Goal: Task Accomplishment & Management: Complete application form

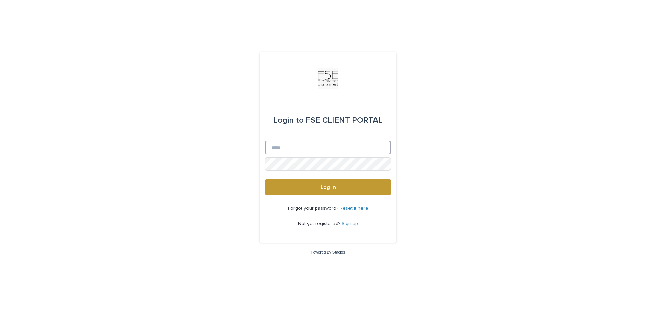
click at [308, 149] on input "Email" at bounding box center [328, 148] width 126 height 14
type input "**********"
click at [265, 179] on button "Log in" at bounding box center [328, 187] width 126 height 16
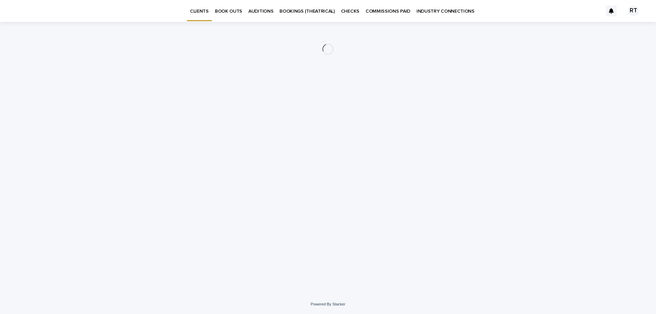
click at [224, 4] on p "BOOK OUTS" at bounding box center [228, 7] width 27 height 14
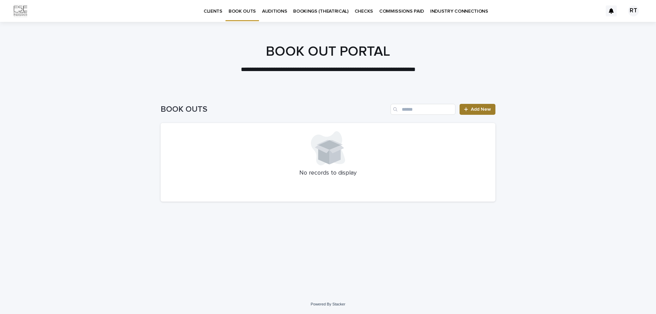
click at [488, 111] on span "Add New" at bounding box center [481, 109] width 20 height 5
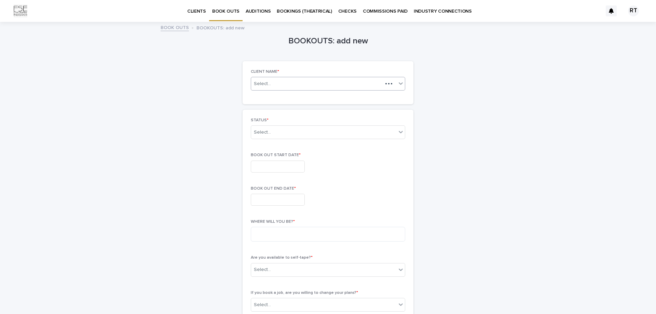
click at [336, 88] on div "Select..." at bounding box center [328, 84] width 154 height 14
click at [269, 96] on div "[PERSON_NAME]" at bounding box center [326, 97] width 154 height 12
click at [278, 135] on div "Select..." at bounding box center [323, 132] width 145 height 11
click at [287, 147] on div "CURRENT BOOK OUT" at bounding box center [326, 145] width 154 height 12
click at [281, 167] on input "text" at bounding box center [278, 167] width 54 height 12
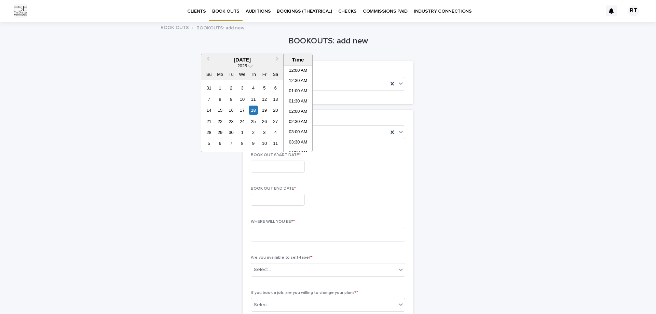
scroll to position [260, 0]
click at [277, 58] on span "Next Month" at bounding box center [277, 59] width 0 height 9
click at [269, 119] on div "24" at bounding box center [264, 121] width 9 height 9
click at [206, 129] on div "26" at bounding box center [208, 132] width 9 height 9
click at [266, 118] on div "24" at bounding box center [264, 121] width 9 height 9
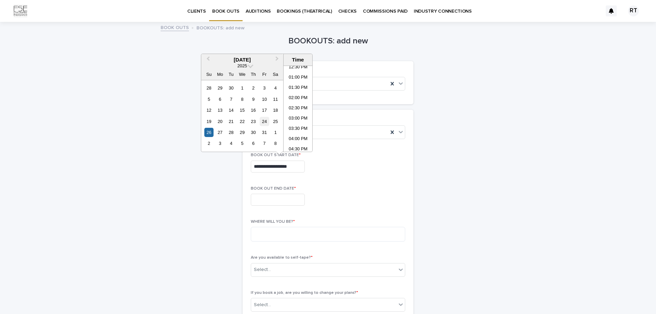
type input "**********"
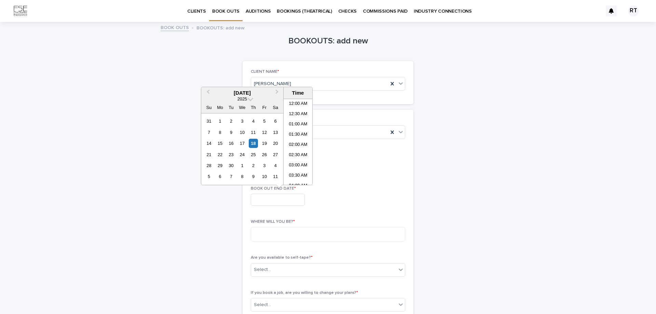
click at [283, 198] on input "text" at bounding box center [278, 200] width 54 height 12
click at [280, 92] on button "Next Month" at bounding box center [277, 93] width 11 height 11
click at [213, 167] on div "26" at bounding box center [208, 165] width 9 height 9
type input "**********"
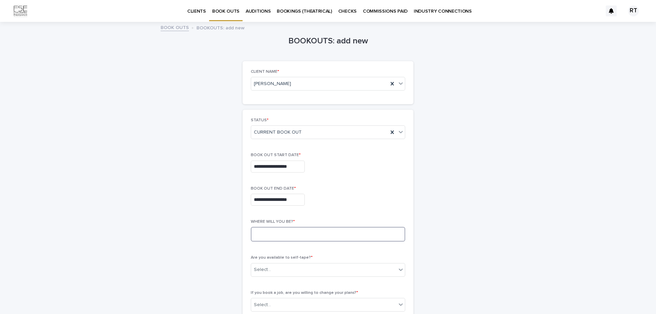
click at [304, 238] on textarea at bounding box center [328, 234] width 154 height 15
type textarea "**********"
click at [481, 224] on div "**********" at bounding box center [328, 268] width 335 height 491
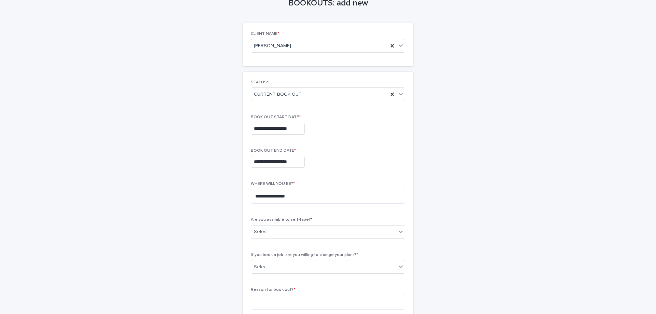
scroll to position [103, 0]
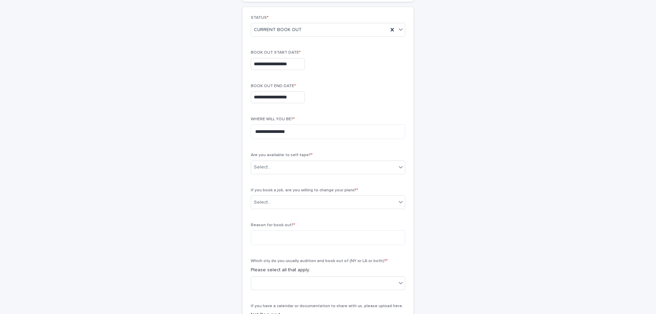
click at [341, 157] on p "Are you available to self-tape? *" at bounding box center [328, 155] width 154 height 5
click at [342, 168] on div "Select..." at bounding box center [323, 167] width 145 height 11
click at [312, 184] on div "YES" at bounding box center [326, 181] width 154 height 12
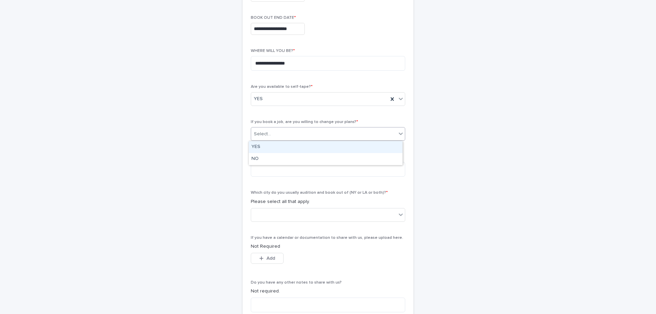
click at [336, 128] on div "Select..." at bounding box center [323, 133] width 145 height 11
click at [316, 151] on div "YES" at bounding box center [326, 147] width 154 height 12
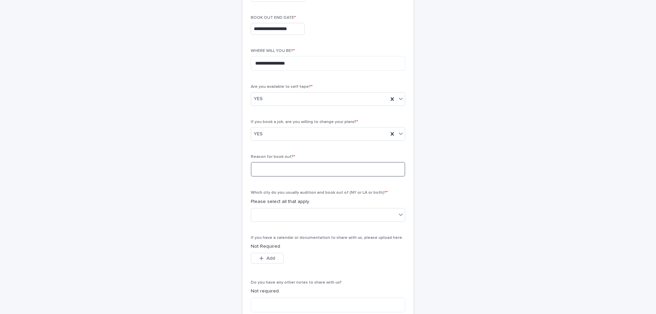
click at [293, 173] on textarea at bounding box center [328, 169] width 154 height 15
click at [308, 132] on div "YES" at bounding box center [319, 133] width 137 height 11
click at [295, 161] on div "NO" at bounding box center [326, 159] width 154 height 12
click at [289, 170] on textarea at bounding box center [328, 169] width 154 height 15
type textarea "**********"
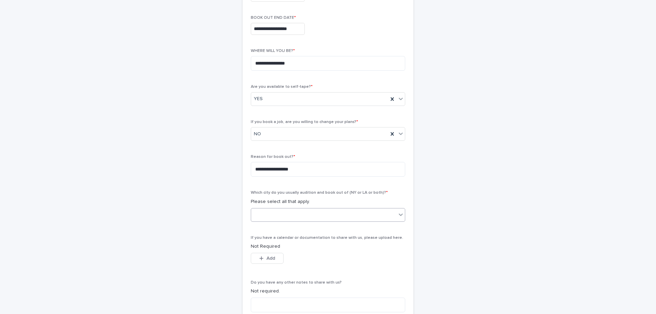
click at [297, 217] on div at bounding box center [323, 214] width 145 height 11
click at [288, 246] on p "Not Required" at bounding box center [328, 246] width 154 height 7
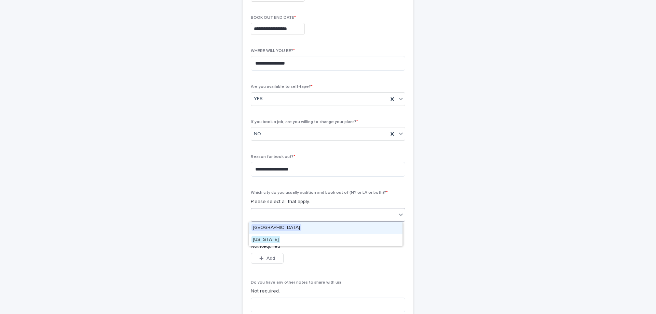
click at [288, 218] on div at bounding box center [323, 214] width 145 height 11
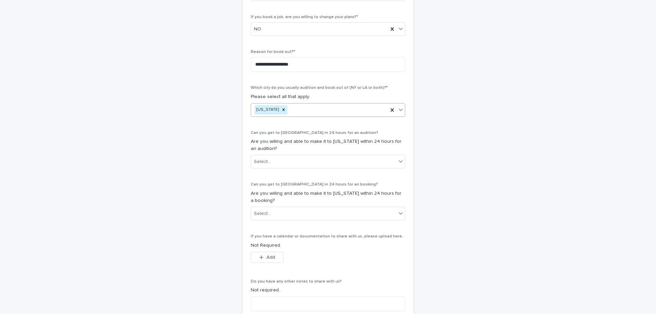
scroll to position [357, 0]
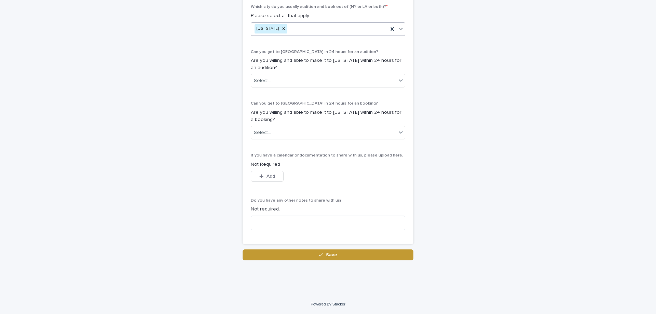
click at [330, 254] on span "Save" at bounding box center [331, 255] width 11 height 5
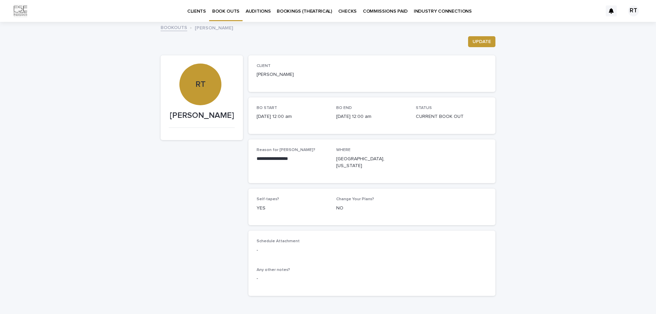
click at [222, 13] on p "BOOK OUTS" at bounding box center [225, 7] width 27 height 14
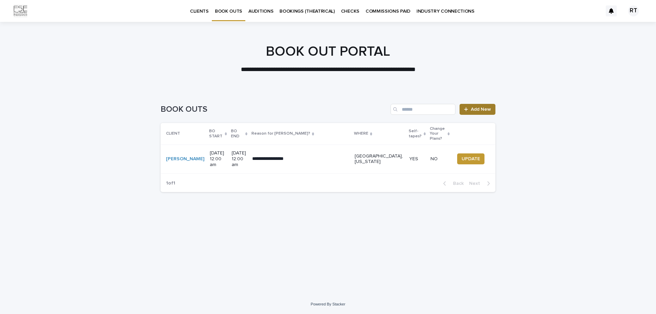
click at [472, 109] on span "Add New" at bounding box center [481, 109] width 20 height 5
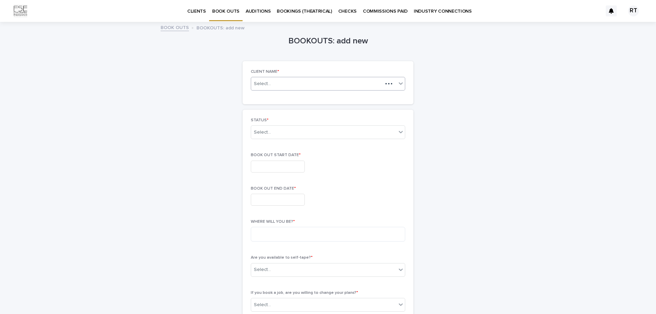
click at [288, 81] on div "Select..." at bounding box center [317, 84] width 132 height 9
click at [284, 99] on div "[PERSON_NAME]" at bounding box center [326, 97] width 154 height 12
click at [273, 130] on div "Select..." at bounding box center [323, 132] width 145 height 11
click at [277, 143] on div "CURRENT BOOK OUT" at bounding box center [326, 145] width 154 height 12
click at [278, 165] on input "text" at bounding box center [278, 167] width 54 height 12
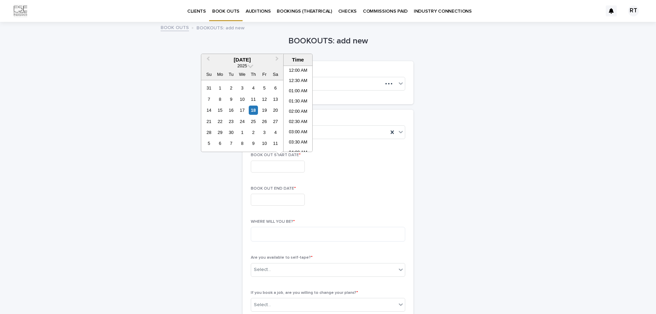
scroll to position [270, 0]
click at [274, 59] on button "Next Month" at bounding box center [277, 60] width 11 height 11
click at [277, 59] on span "Next Month" at bounding box center [277, 59] width 0 height 9
click at [273, 91] on div "1" at bounding box center [275, 87] width 9 height 9
type input "**********"
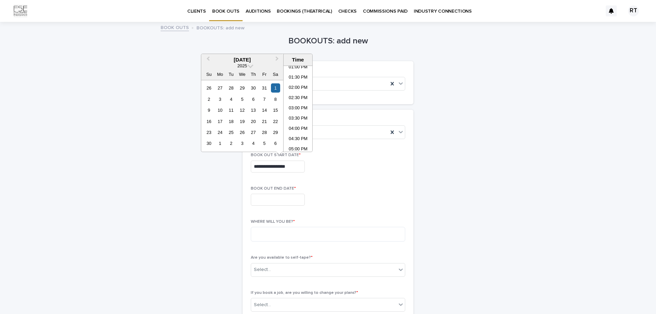
click at [254, 199] on input "text" at bounding box center [278, 200] width 54 height 12
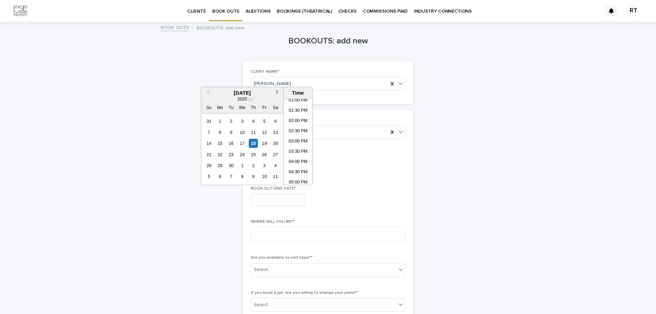
click at [273, 90] on button "Next Month" at bounding box center [277, 93] width 11 height 11
click at [274, 90] on button "Next Month" at bounding box center [277, 93] width 11 height 11
click at [211, 131] on div "2" at bounding box center [208, 132] width 9 height 9
type input "**********"
click at [364, 206] on div "**********" at bounding box center [328, 198] width 154 height 25
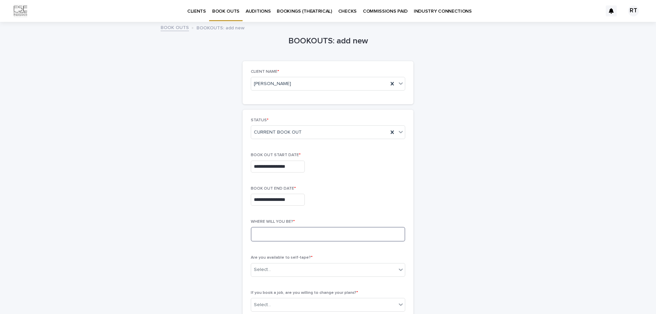
click at [273, 235] on textarea at bounding box center [328, 234] width 154 height 15
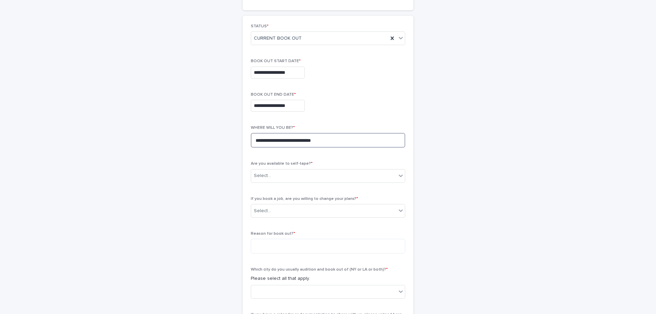
scroll to position [103, 0]
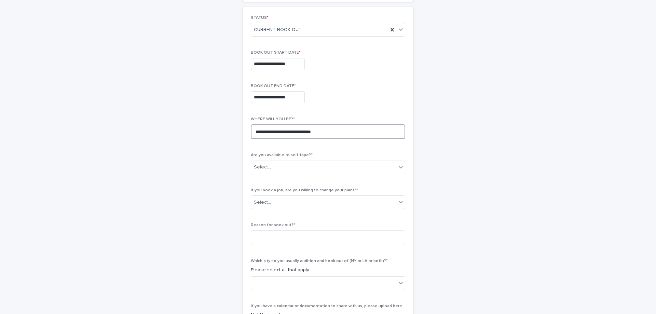
type textarea "**********"
click at [294, 158] on div "Are you available to self-tape? * Select..." at bounding box center [328, 166] width 154 height 27
click at [295, 168] on div "Select..." at bounding box center [323, 167] width 145 height 11
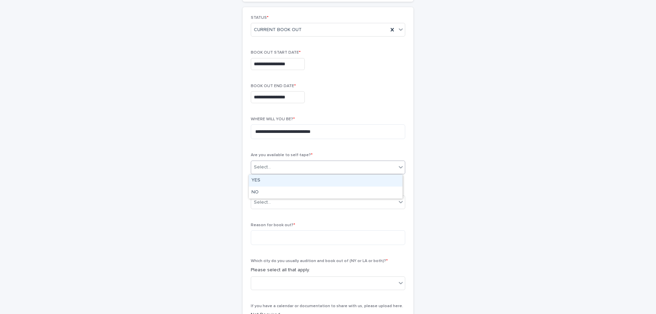
click at [283, 185] on div "YES" at bounding box center [326, 181] width 154 height 12
click at [278, 204] on div "Select..." at bounding box center [323, 202] width 145 height 11
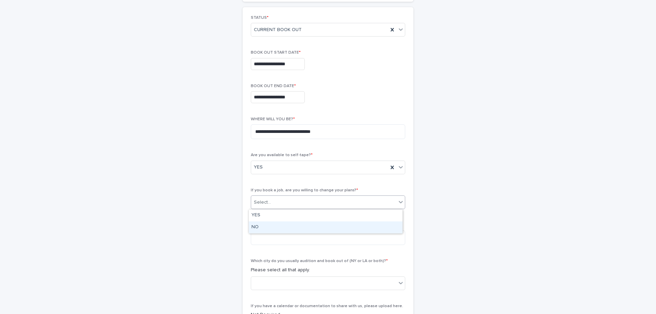
click at [288, 226] on div "NO" at bounding box center [326, 227] width 154 height 12
click at [243, 216] on div "**********" at bounding box center [328, 200] width 171 height 387
click at [284, 232] on textarea at bounding box center [328, 237] width 154 height 15
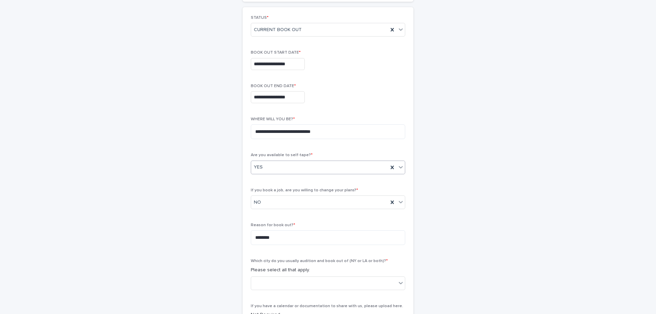
click at [338, 167] on div "YES" at bounding box center [319, 167] width 137 height 11
click at [323, 189] on div "NO" at bounding box center [326, 193] width 154 height 12
click at [291, 236] on textarea "********" at bounding box center [328, 237] width 154 height 15
drag, startPoint x: 290, startPoint y: 237, endPoint x: 242, endPoint y: 237, distance: 47.8
click at [243, 237] on div "**********" at bounding box center [328, 200] width 171 height 387
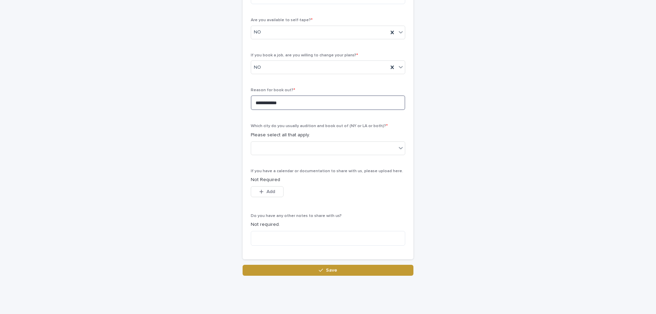
scroll to position [239, 0]
type textarea "**********"
click at [302, 146] on div at bounding box center [323, 146] width 145 height 11
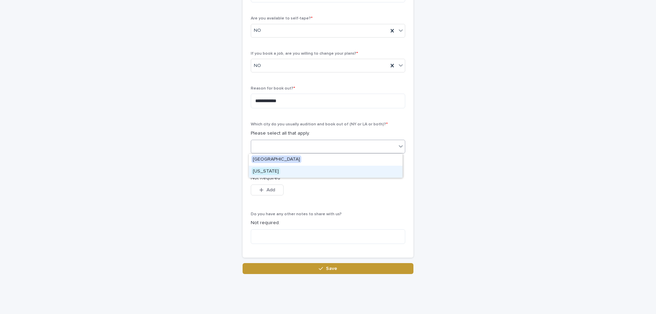
click at [289, 176] on div "[US_STATE]" at bounding box center [326, 172] width 154 height 12
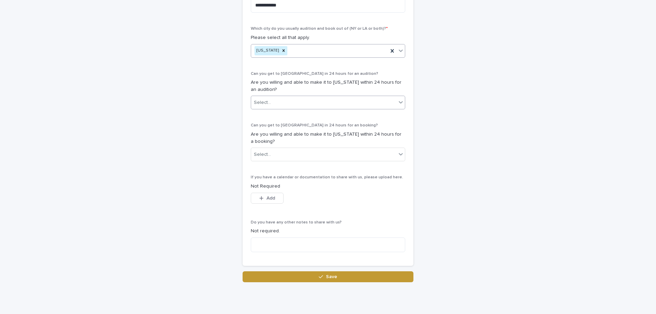
scroll to position [323, 0]
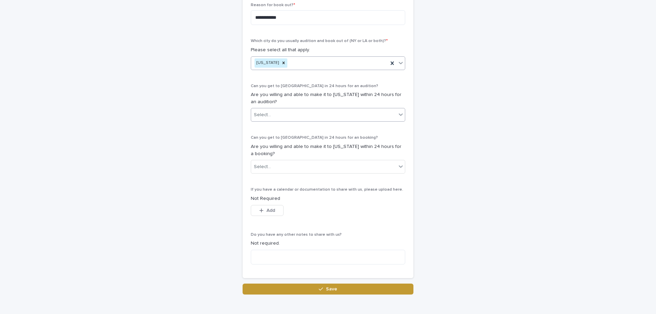
click at [328, 115] on div "Select..." at bounding box center [323, 114] width 145 height 11
click at [302, 140] on div "NO" at bounding box center [326, 140] width 154 height 12
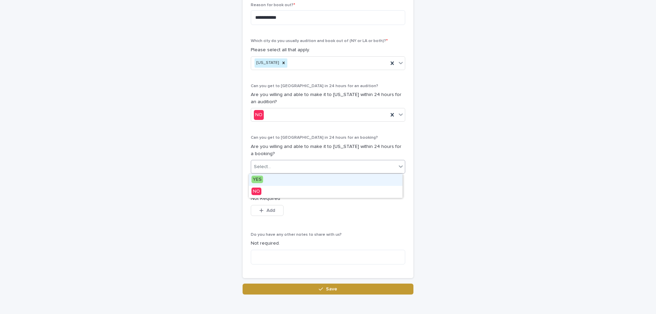
click at [285, 171] on div "Select..." at bounding box center [323, 166] width 145 height 11
click at [279, 198] on div "YES NO" at bounding box center [325, 186] width 154 height 25
click at [285, 192] on div "NO" at bounding box center [326, 192] width 154 height 12
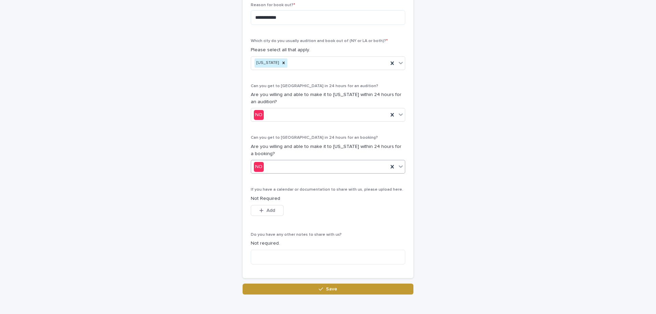
click at [344, 173] on div "NO" at bounding box center [328, 167] width 154 height 14
click at [375, 241] on p "Not required." at bounding box center [328, 243] width 154 height 7
click at [327, 288] on span "Save" at bounding box center [331, 289] width 11 height 5
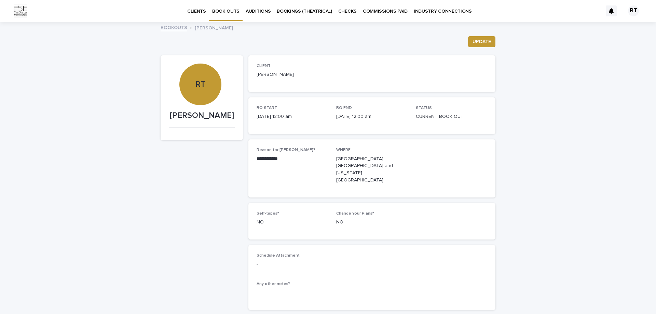
click at [231, 11] on p "BOOK OUTS" at bounding box center [225, 7] width 27 height 14
